Goal: Information Seeking & Learning: Learn about a topic

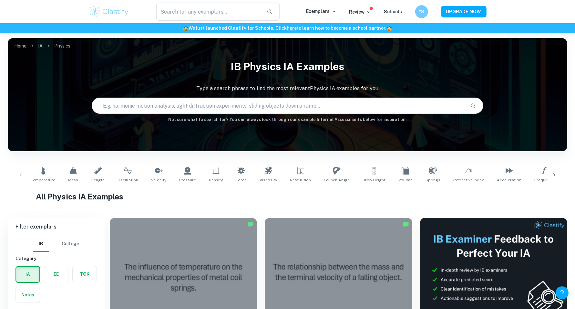
scroll to position [202, 0]
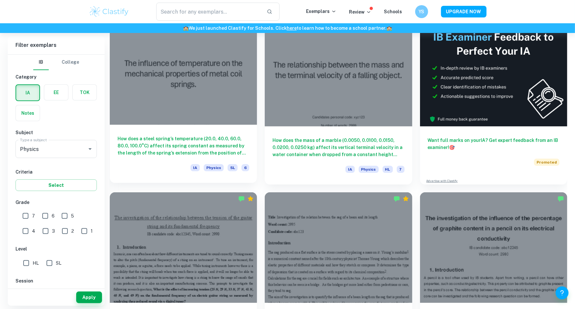
click at [239, 111] on div at bounding box center [183, 69] width 147 height 110
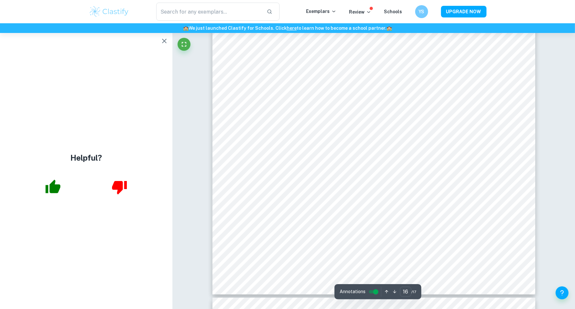
type input "17"
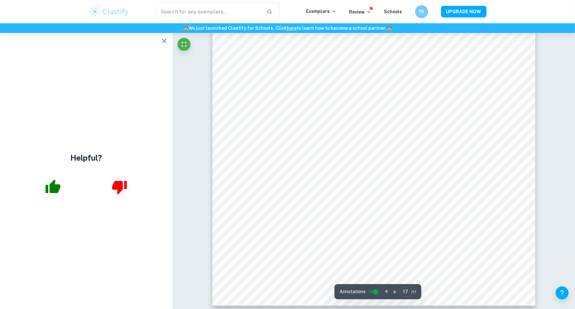
scroll to position [7754, 0]
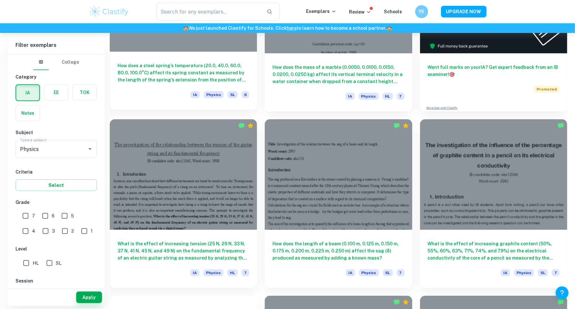
scroll to position [323, 0]
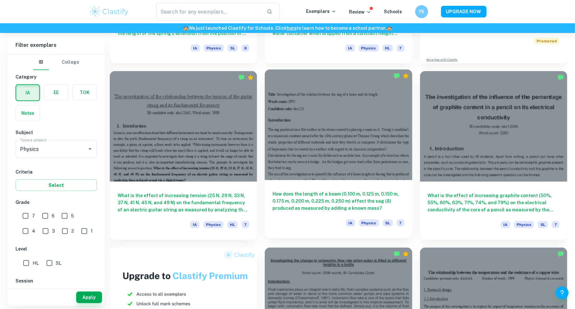
click at [376, 180] on div "How does the length of a beam (0.100 m, 0.125 m, 0.150 m, 0.175 m, 0.200 m, 0.2…" at bounding box center [338, 209] width 147 height 58
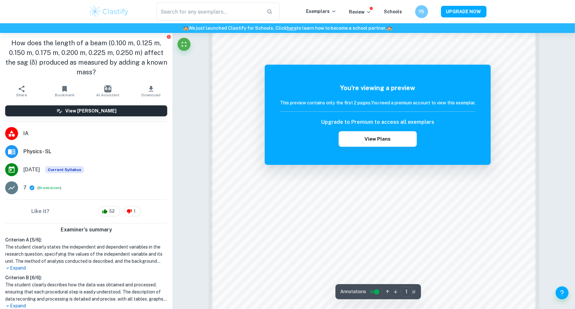
scroll to position [614, 0]
